Goal: Go to known website: Access a specific website the user already knows

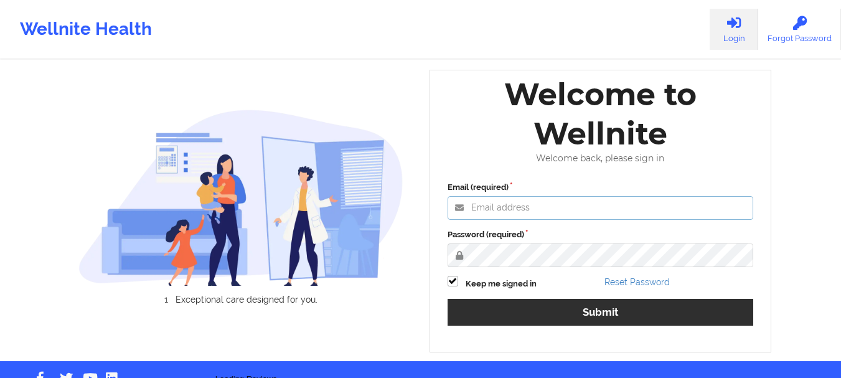
type input "[EMAIL_ADDRESS][DOMAIN_NAME]"
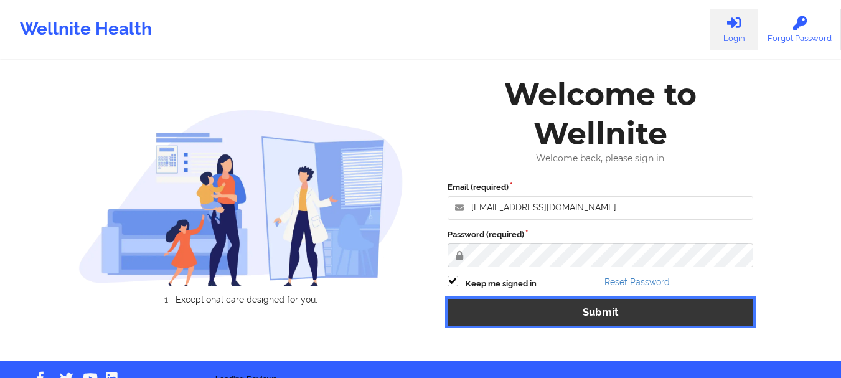
click at [512, 309] on button "Submit" at bounding box center [601, 312] width 306 height 27
